Goal: Transaction & Acquisition: Purchase product/service

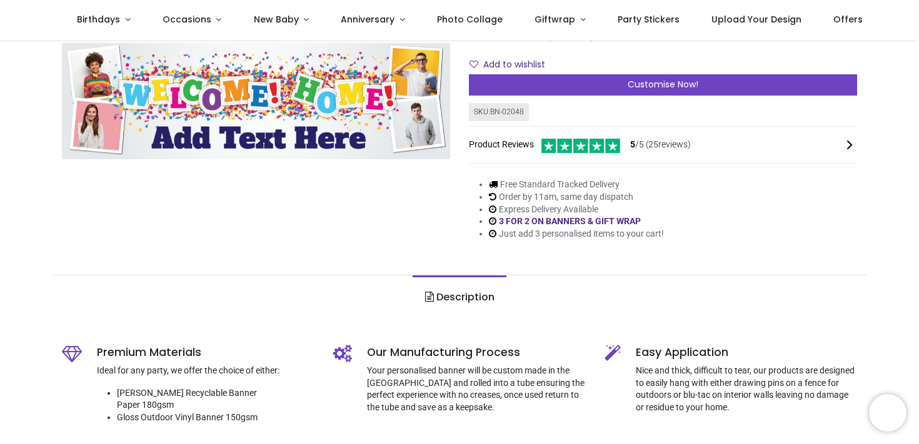
scroll to position [176, 0]
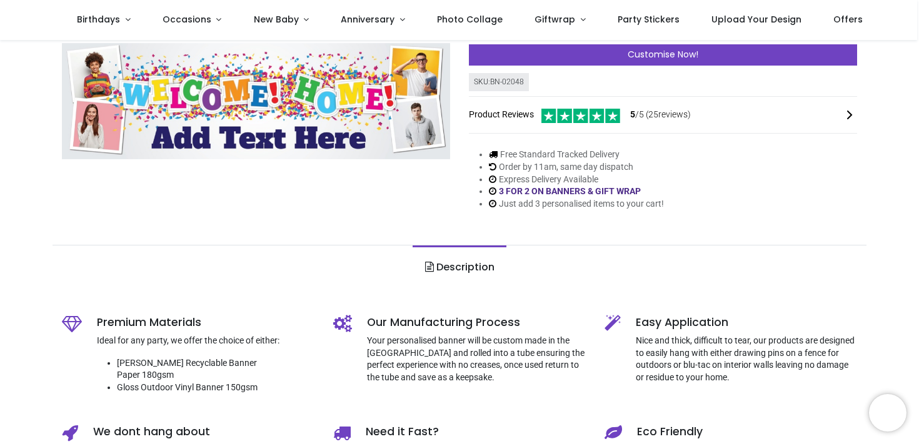
click at [464, 267] on link "Description" at bounding box center [458, 268] width 93 height 44
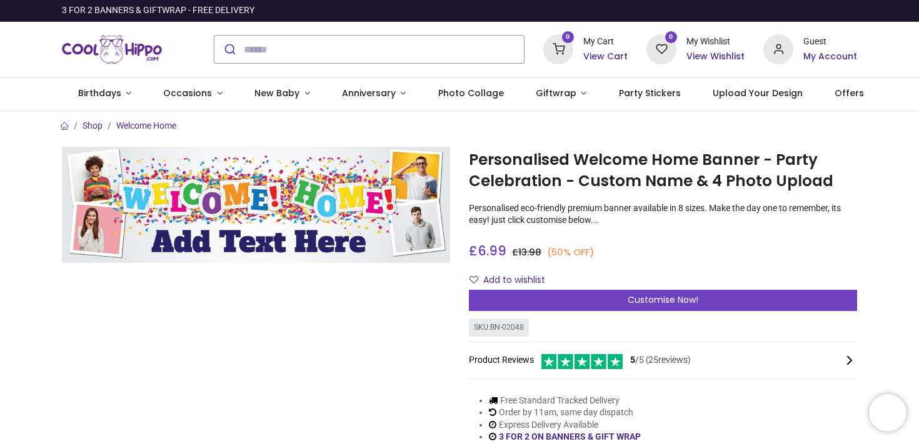
scroll to position [36, 0]
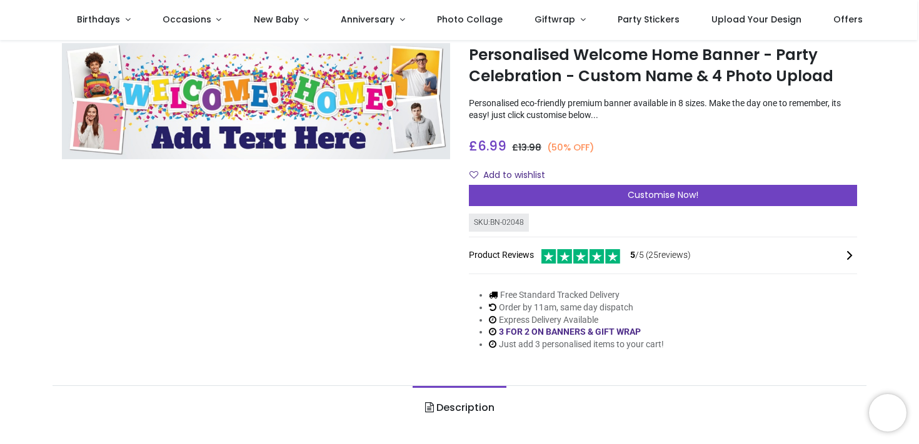
click at [505, 226] on div "SKU: BN-02048" at bounding box center [499, 223] width 60 height 18
click at [514, 314] on li "Express Delivery Available" at bounding box center [576, 320] width 175 height 12
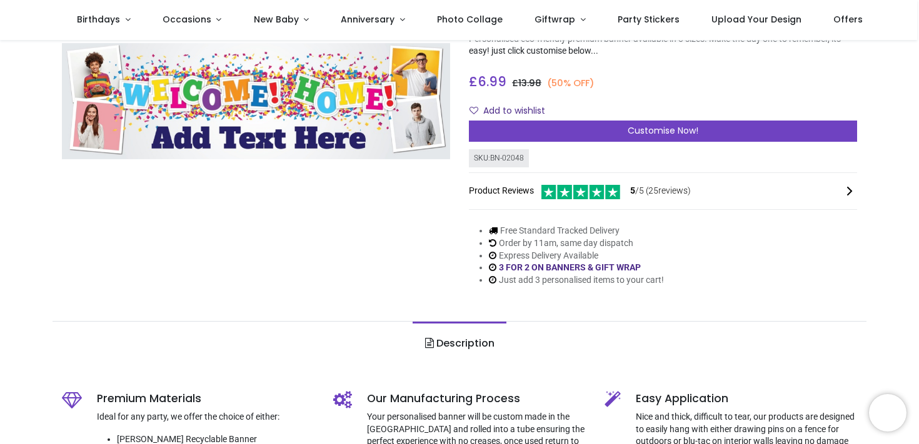
scroll to position [0, 0]
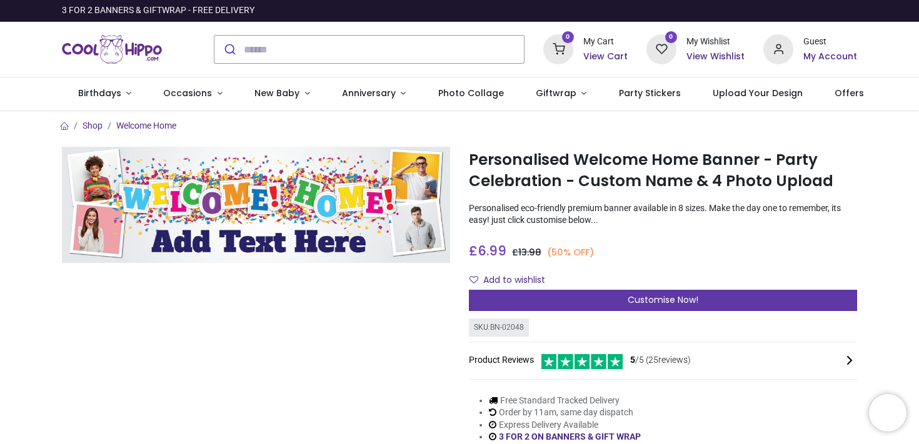
click at [519, 302] on div "Customise Now!" at bounding box center [663, 300] width 388 height 21
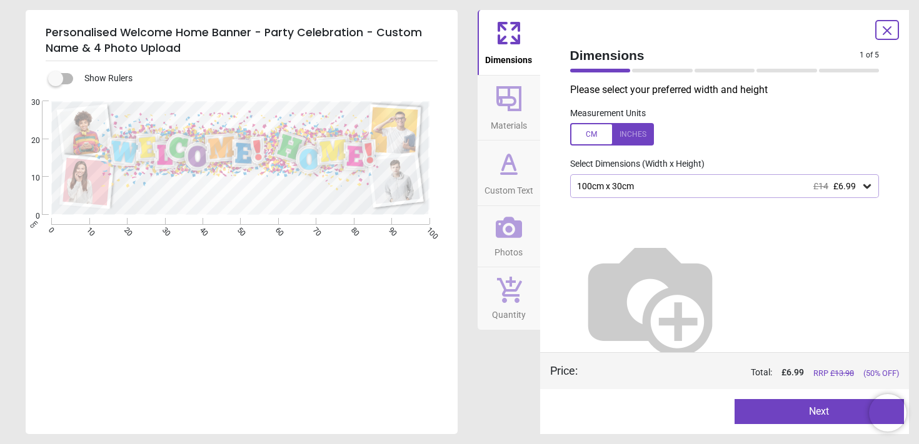
click at [749, 181] on div "100cm x 30cm £14 £6.99" at bounding box center [724, 186] width 309 height 24
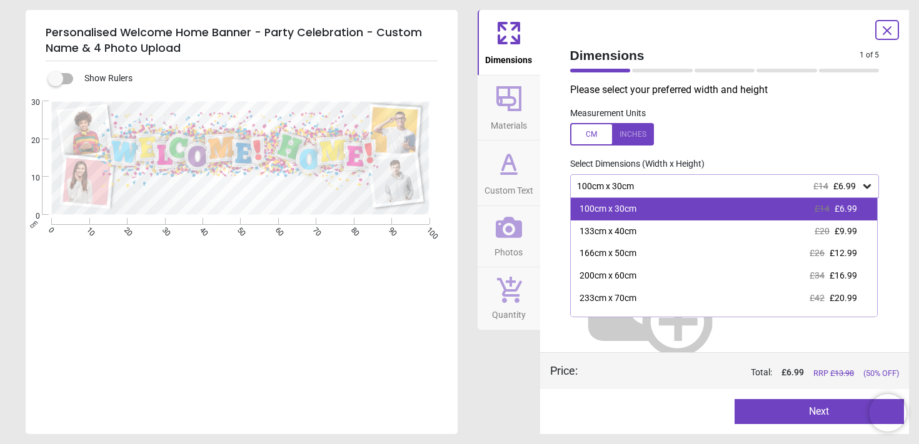
click at [735, 212] on div "100cm x 30cm £14 £6.99" at bounding box center [724, 209] width 307 height 22
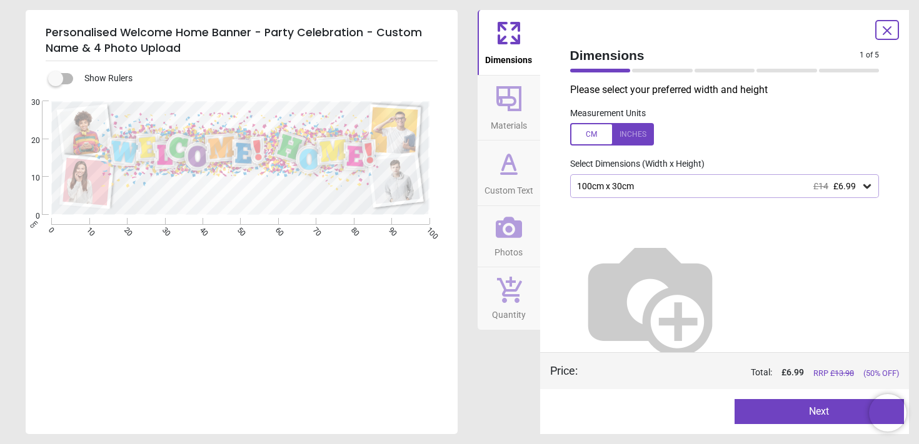
click at [670, 191] on div "100cm x 30cm £14 £6.99" at bounding box center [719, 186] width 286 height 11
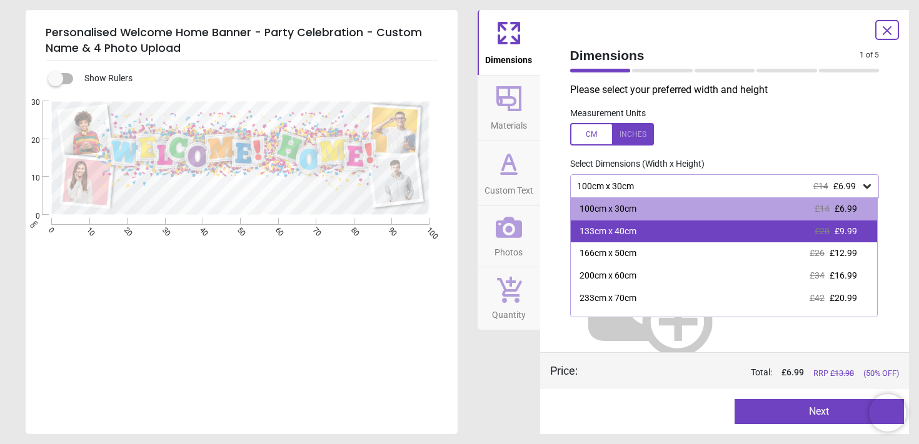
click at [649, 226] on div "133cm x 40cm £20 £9.99" at bounding box center [724, 232] width 307 height 22
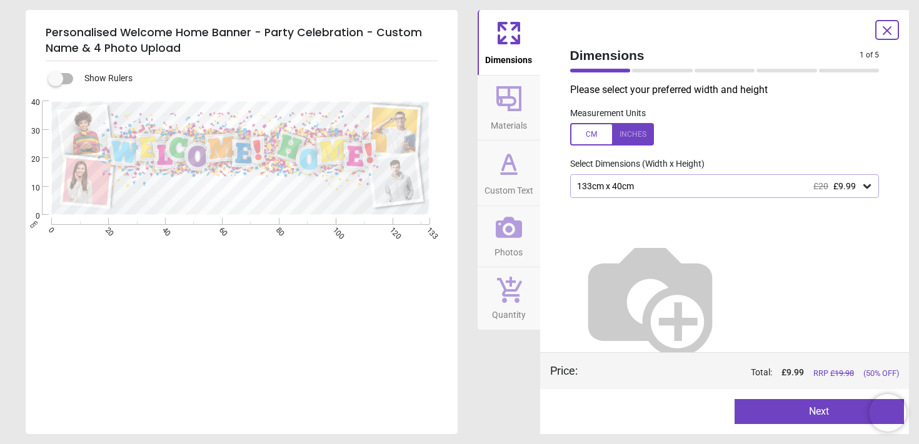
click at [779, 416] on button "Next" at bounding box center [818, 411] width 169 height 25
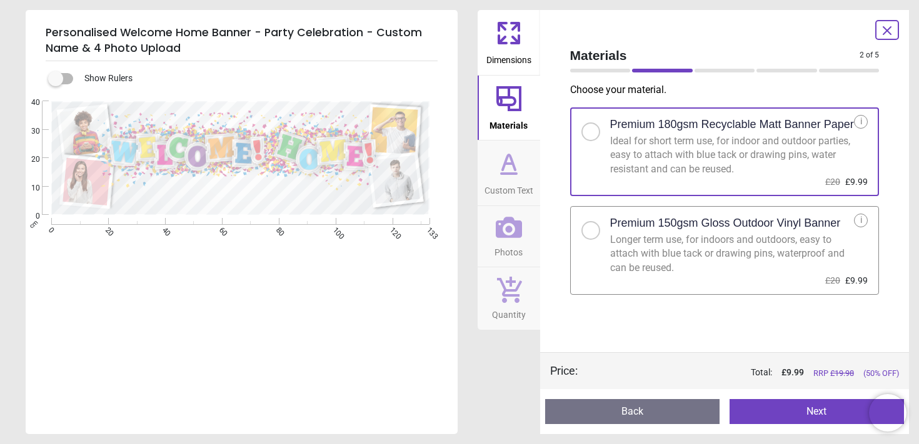
click at [782, 408] on button "Next" at bounding box center [816, 411] width 174 height 25
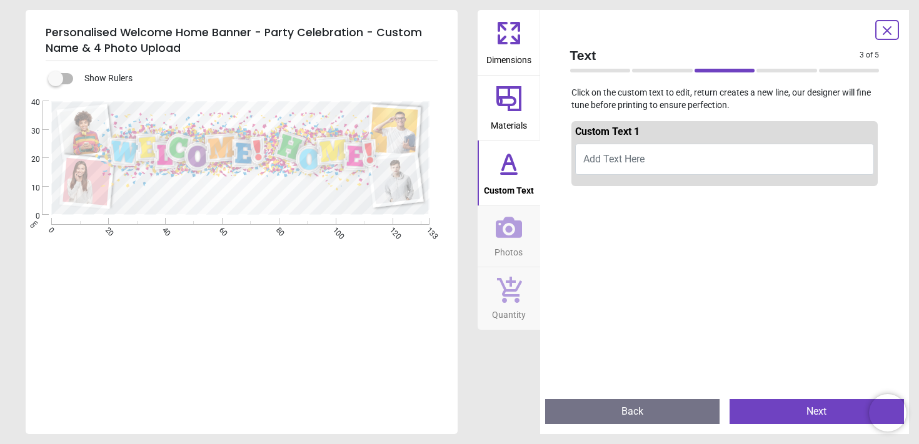
click at [682, 159] on button "Add Text Here" at bounding box center [724, 159] width 299 height 31
click at [662, 148] on button "Add Text Here" at bounding box center [724, 159] width 299 height 31
type textarea "*****"
click at [765, 404] on button "Next" at bounding box center [816, 411] width 174 height 25
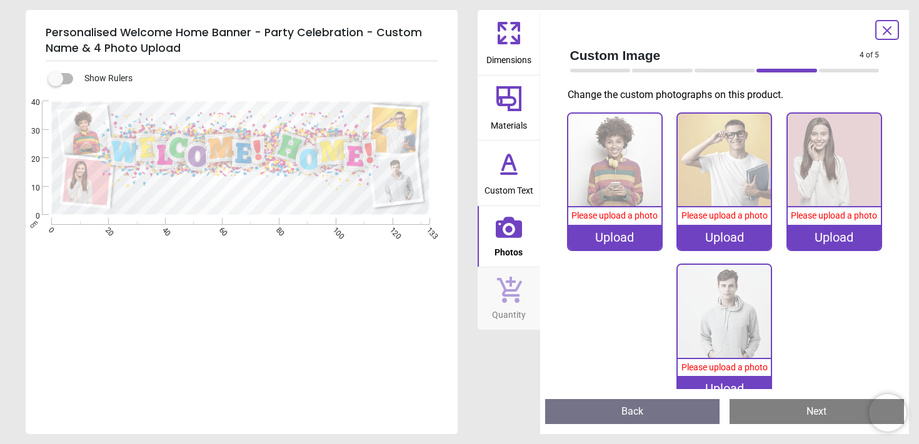
click at [641, 231] on div "Upload" at bounding box center [614, 237] width 93 height 25
